Goal: Information Seeking & Learning: Find contact information

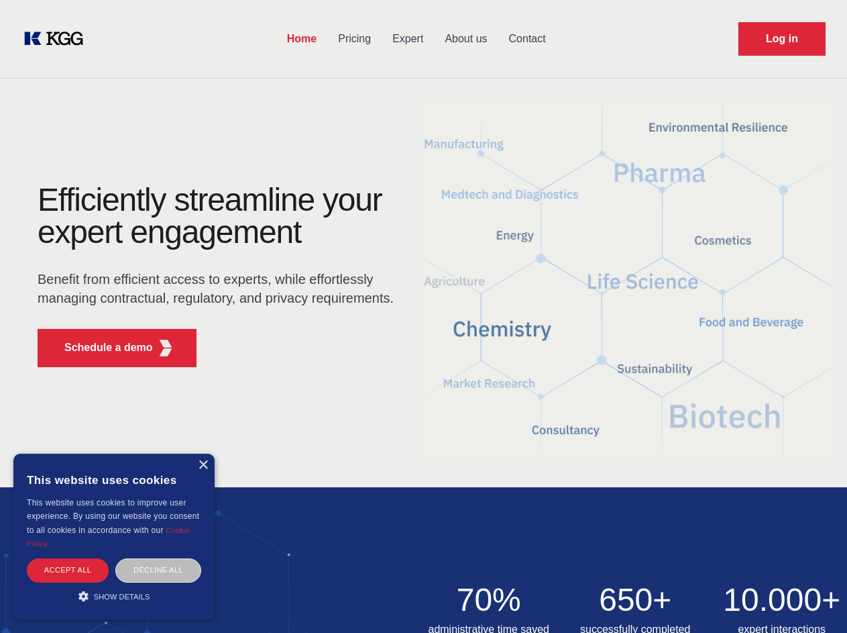
click at [423, 316] on div "Efficiently streamline your expert engagement Benefit from efficient access to …" at bounding box center [220, 281] width 408 height 194
click at [101, 347] on p "Schedule a demo" at bounding box center [108, 347] width 89 height 16
click at [203, 465] on div "× This website uses cookies This website uses cookies to improve user experienc…" at bounding box center [113, 536] width 201 height 166
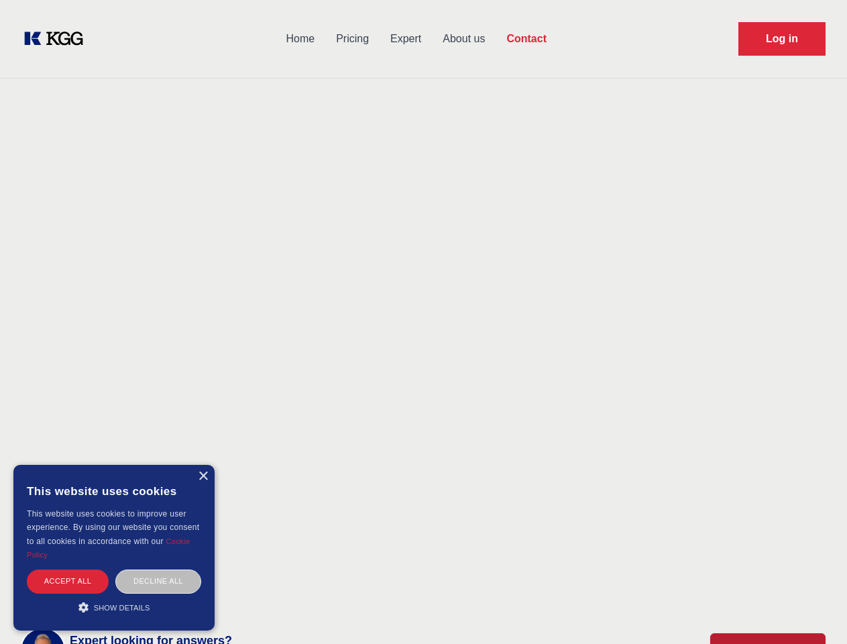
click at [68, 569] on div "Accept all" at bounding box center [68, 580] width 82 height 23
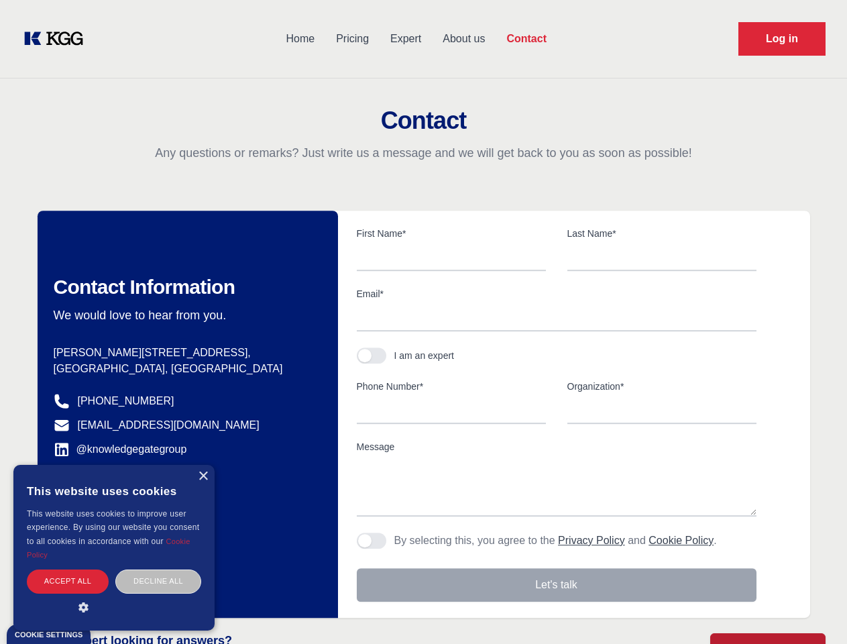
click at [158, 569] on div "Decline all" at bounding box center [158, 580] width 86 height 23
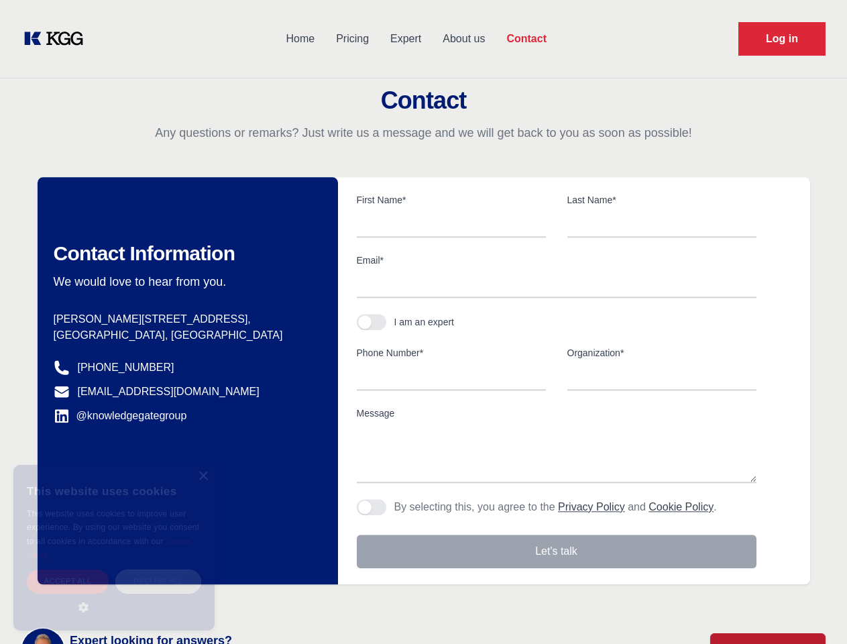
click at [114, 596] on main "Contact Any questions or remarks? Just write us a message and we will get back …" at bounding box center [423, 349] width 847 height 698
